Goal: Navigation & Orientation: Go to known website

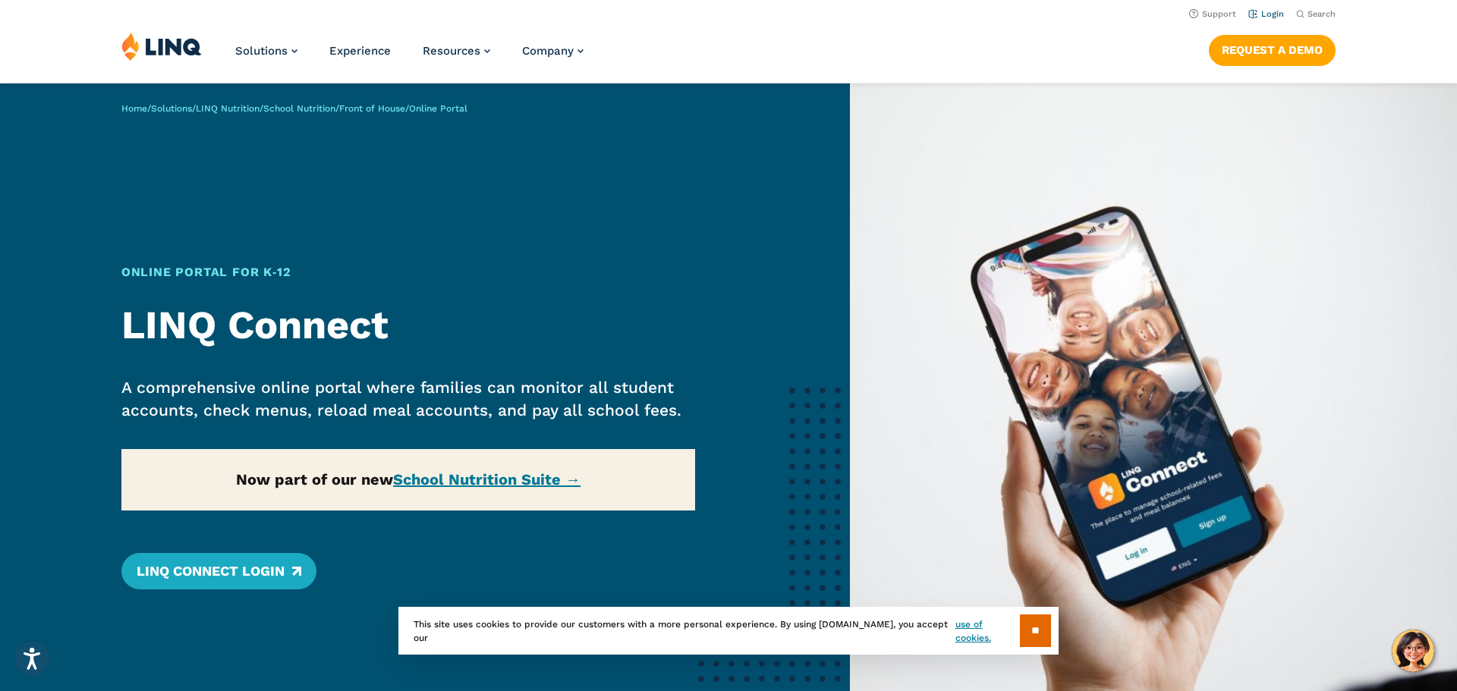
click at [1268, 16] on link "Login" at bounding box center [1266, 14] width 36 height 10
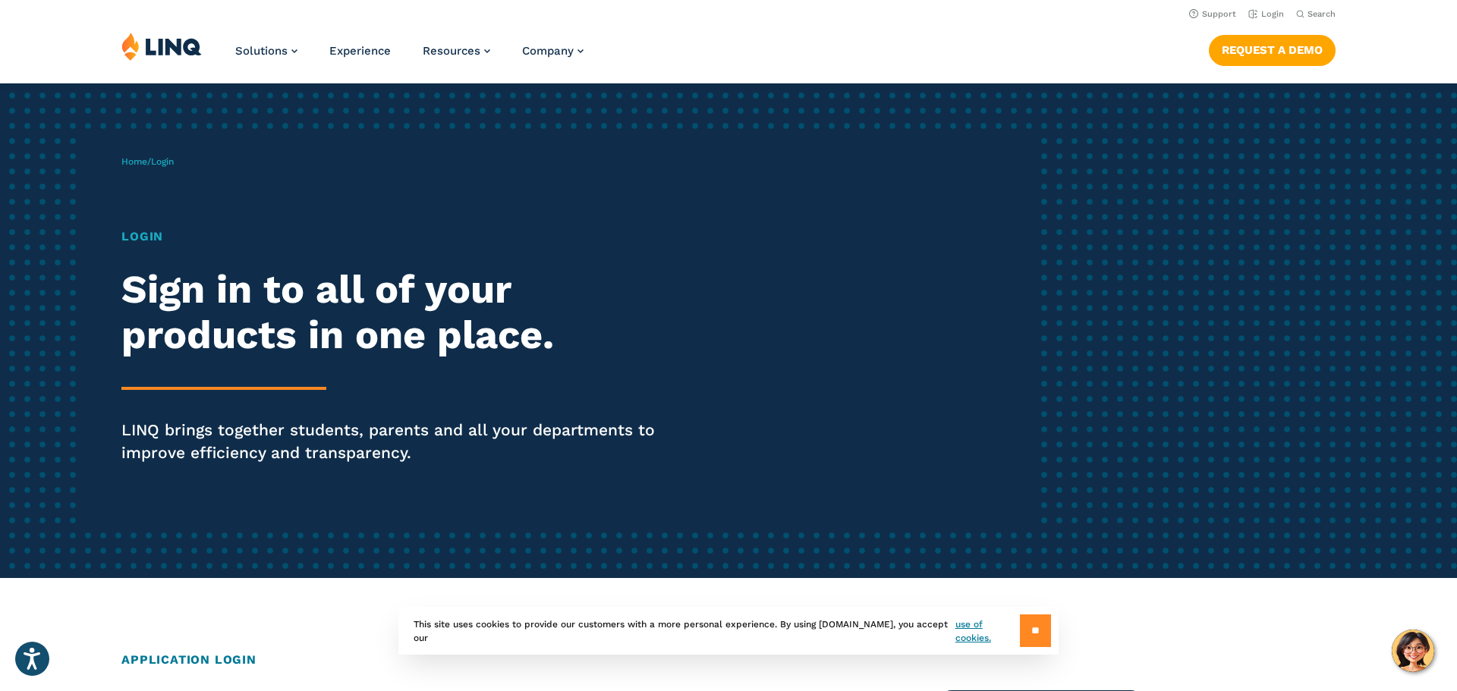
click at [1020, 631] on input "**" at bounding box center [1035, 631] width 31 height 33
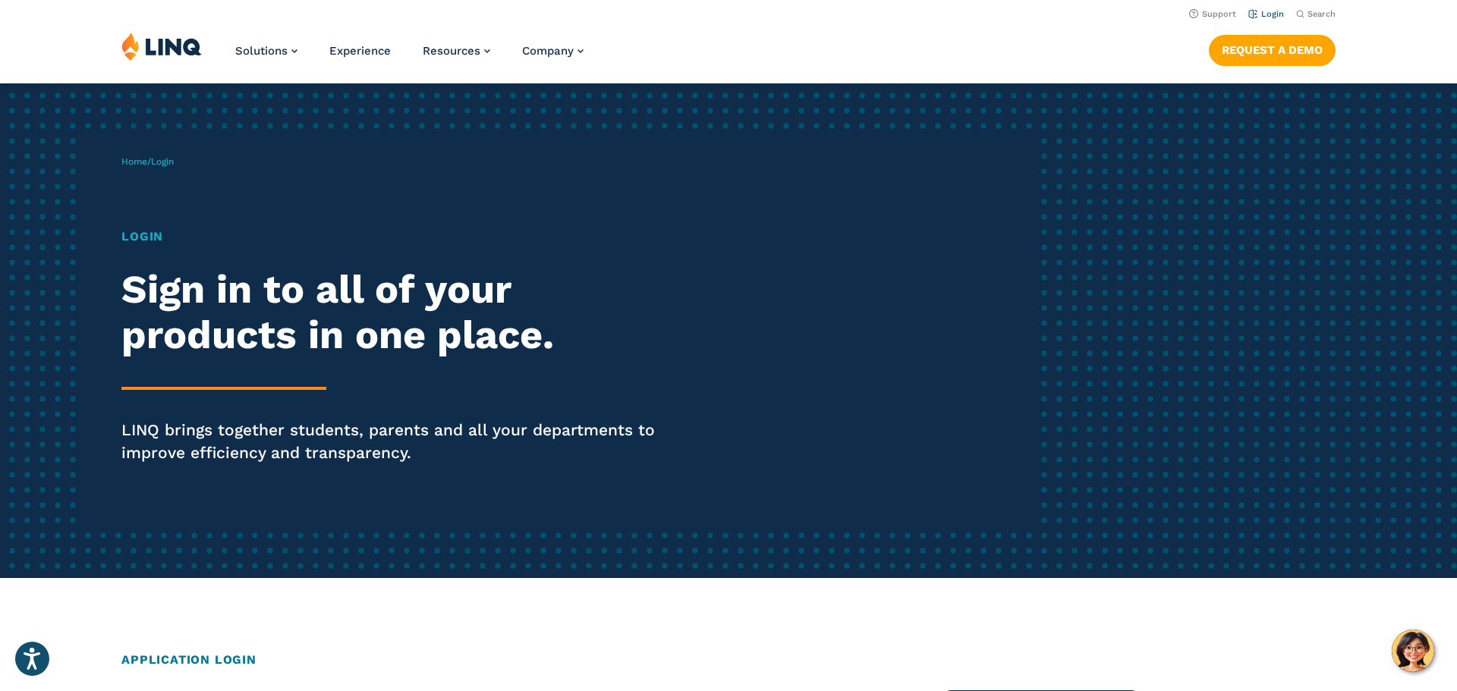
click at [1261, 18] on link "Login" at bounding box center [1266, 14] width 36 height 10
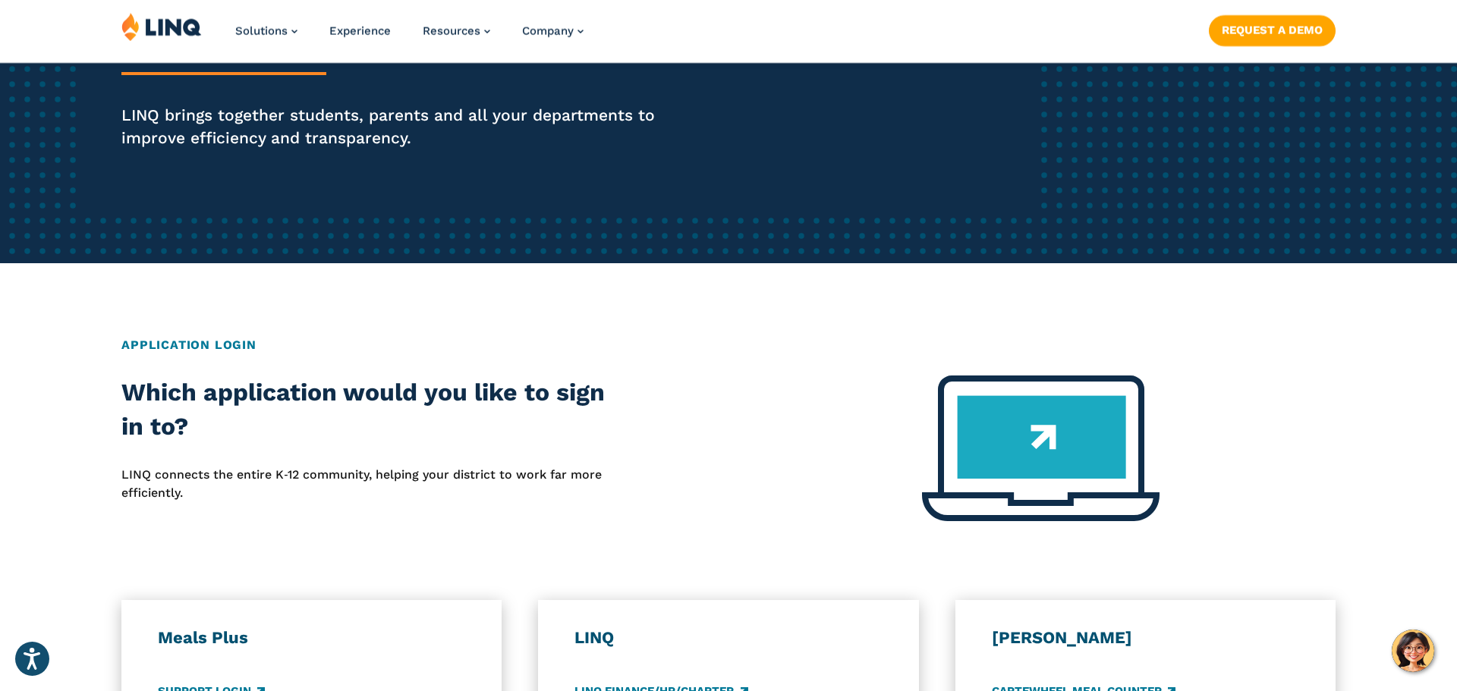
scroll to position [316, 0]
